Goal: Transaction & Acquisition: Purchase product/service

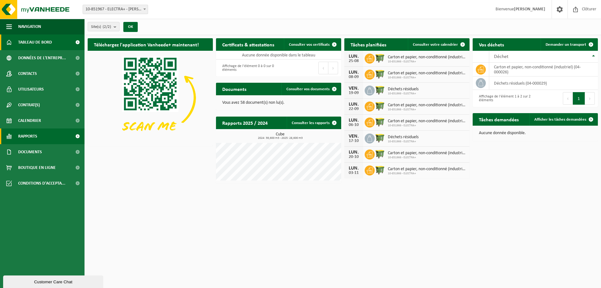
click at [45, 135] on link "Rapports" at bounding box center [42, 136] width 85 height 16
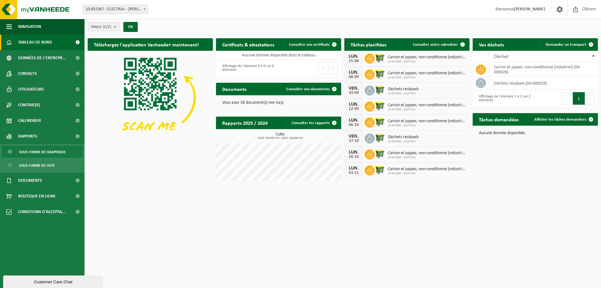
click at [53, 153] on span "Sous forme de graphique" at bounding box center [42, 152] width 47 height 12
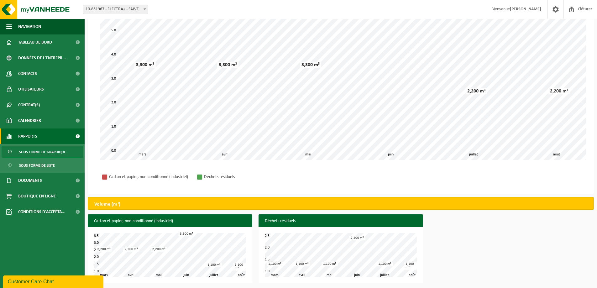
scroll to position [68, 0]
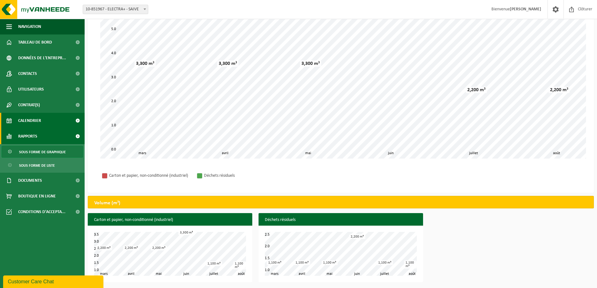
click at [32, 121] on span "Calendrier" at bounding box center [29, 121] width 23 height 16
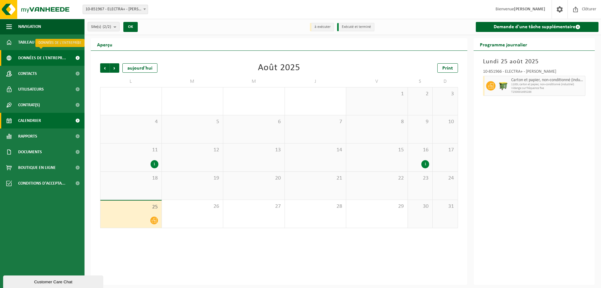
click at [53, 57] on span "Données de l'entrepr..." at bounding box center [42, 58] width 48 height 16
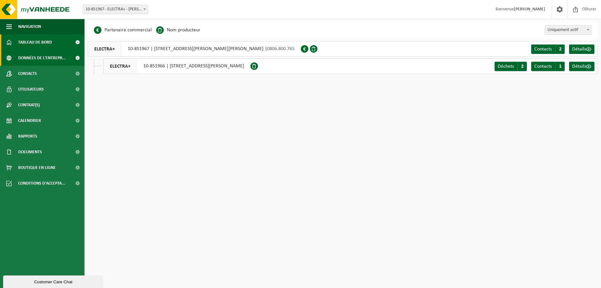
click at [53, 41] on link "Tableau de bord" at bounding box center [42, 42] width 85 height 16
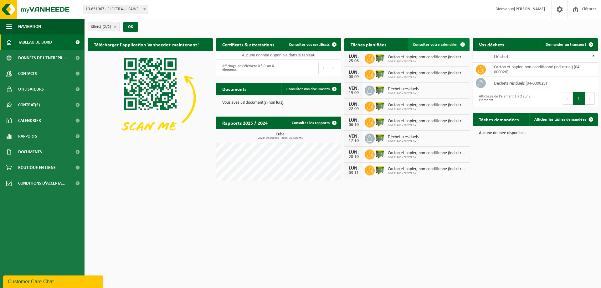
click at [452, 44] on span "Consulter votre calendrier" at bounding box center [435, 45] width 45 height 4
click at [318, 88] on span "Consulter vos documents" at bounding box center [308, 89] width 43 height 4
click at [56, 69] on link "Contacts" at bounding box center [42, 74] width 85 height 16
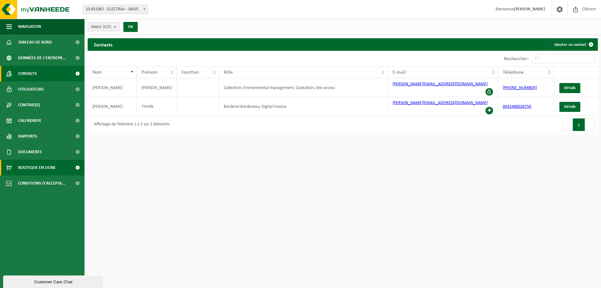
click at [54, 163] on span "Boutique en ligne" at bounding box center [37, 168] width 38 height 16
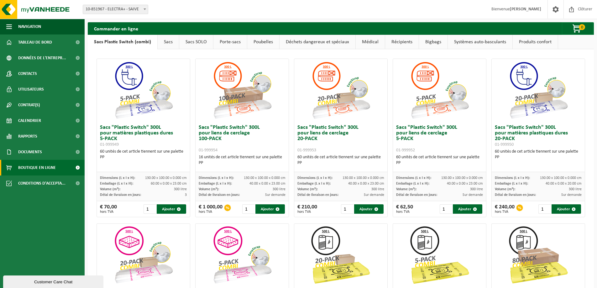
click at [180, 38] on link "Sacs SOLO" at bounding box center [196, 42] width 34 height 14
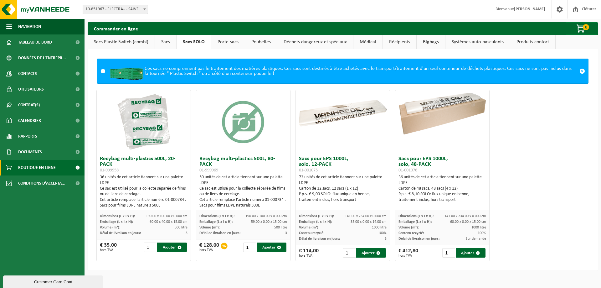
click at [169, 37] on link "Sacs" at bounding box center [165, 42] width 21 height 14
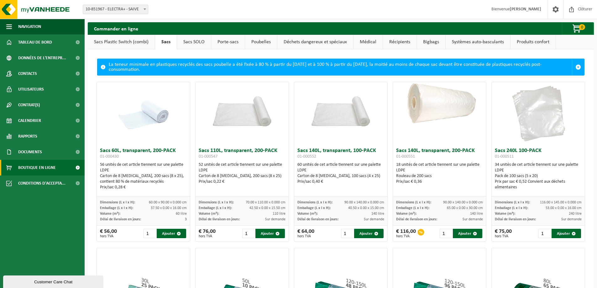
click at [196, 39] on link "Sacs SOLO" at bounding box center [194, 42] width 34 height 14
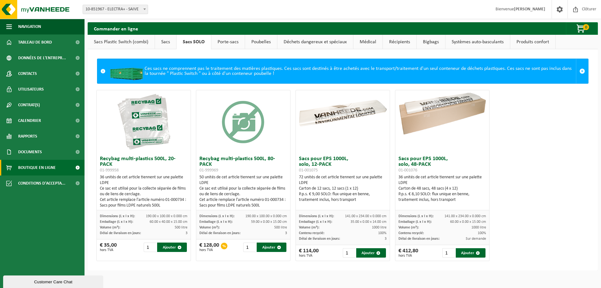
click at [168, 38] on link "Sacs" at bounding box center [165, 42] width 21 height 14
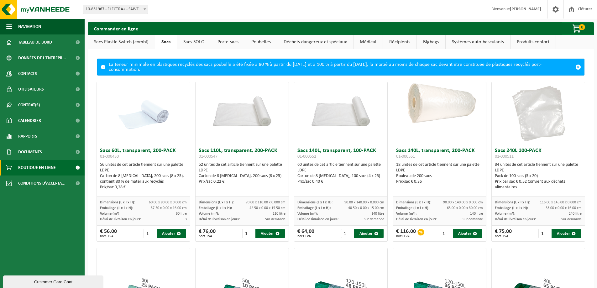
click at [262, 46] on link "Poubelles" at bounding box center [261, 42] width 32 height 14
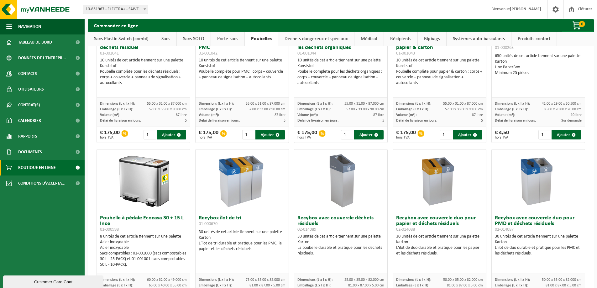
scroll to position [85, 0]
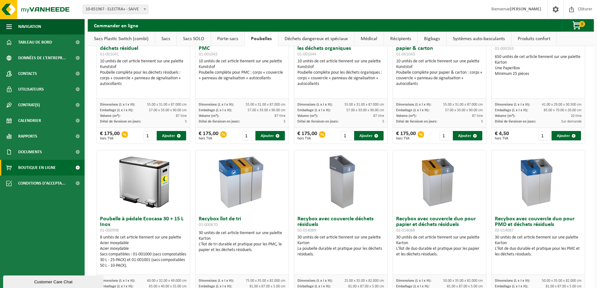
click at [147, 39] on link "Sacs Plastic Switch (combi)" at bounding box center [121, 39] width 67 height 14
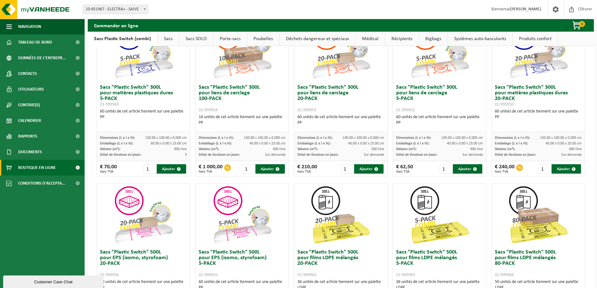
scroll to position [0, 0]
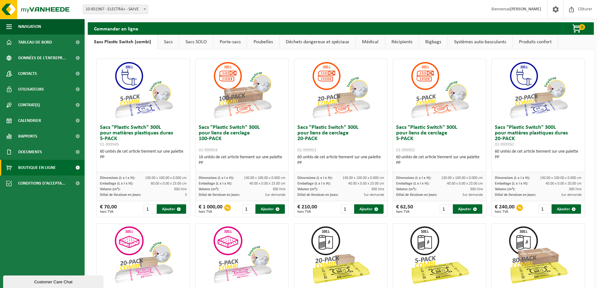
click at [530, 41] on link "Produits confort" at bounding box center [534, 42] width 45 height 14
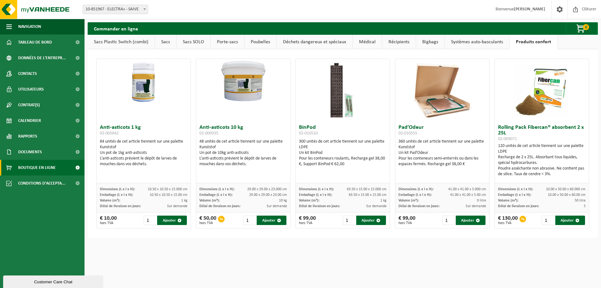
click at [493, 46] on link "Systèmes auto-basculants" at bounding box center [477, 42] width 65 height 14
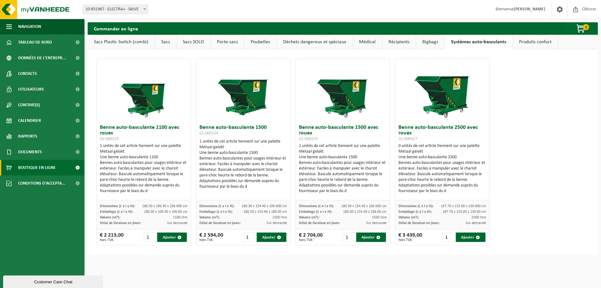
click at [424, 42] on link "Bigbags" at bounding box center [430, 42] width 28 height 14
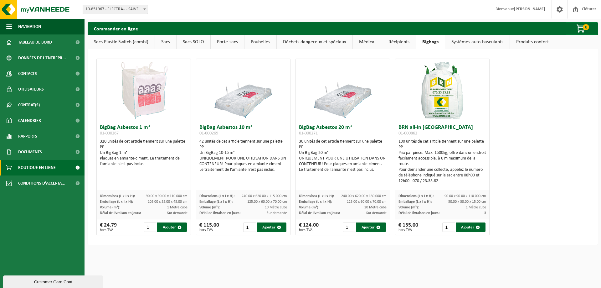
click at [388, 39] on link "Récipients" at bounding box center [399, 42] width 34 height 14
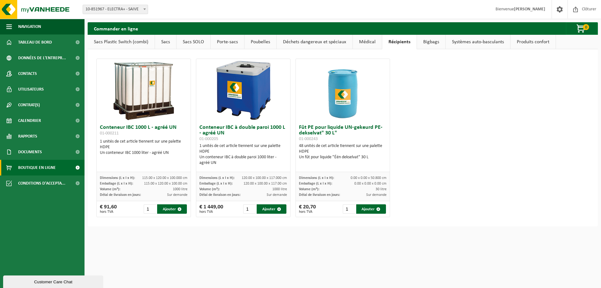
click at [371, 45] on link "Médical" at bounding box center [367, 42] width 29 height 14
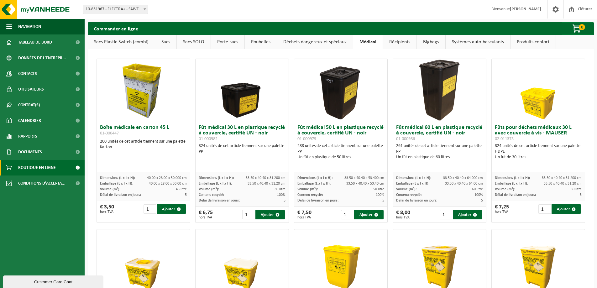
click at [400, 41] on link "Récipients" at bounding box center [400, 42] width 34 height 14
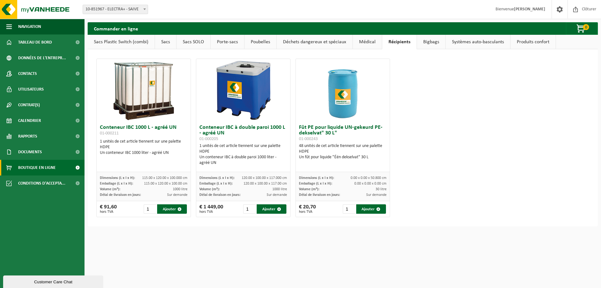
click at [374, 41] on link "Médical" at bounding box center [367, 42] width 29 height 14
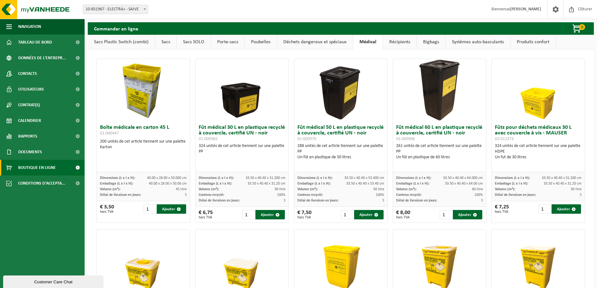
click at [296, 45] on link "Déchets dangereux et spéciaux" at bounding box center [315, 42] width 76 height 14
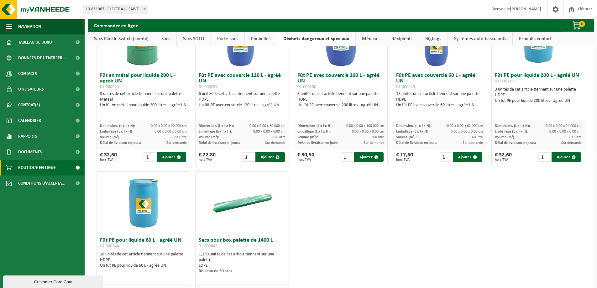
scroll to position [274, 0]
